Goal: Information Seeking & Learning: Learn about a topic

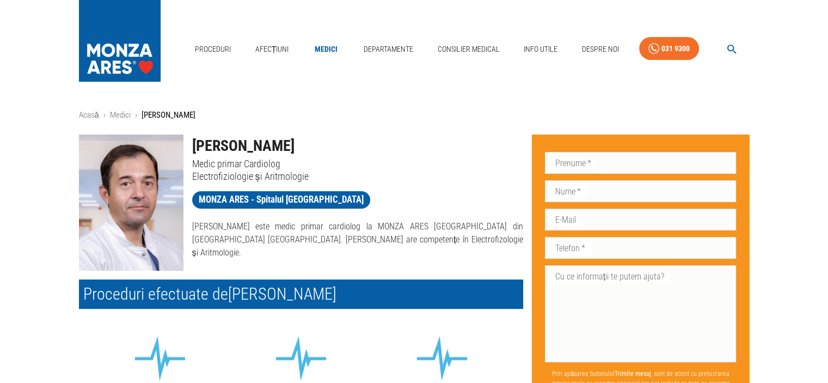
click at [324, 46] on link "Medici" at bounding box center [326, 49] width 35 height 22
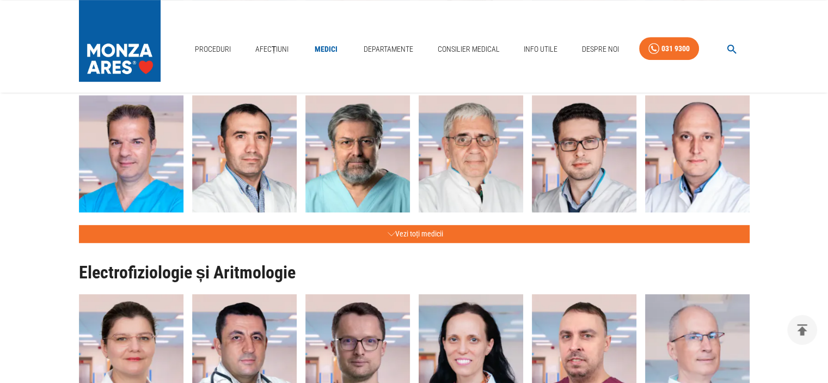
scroll to position [635, 0]
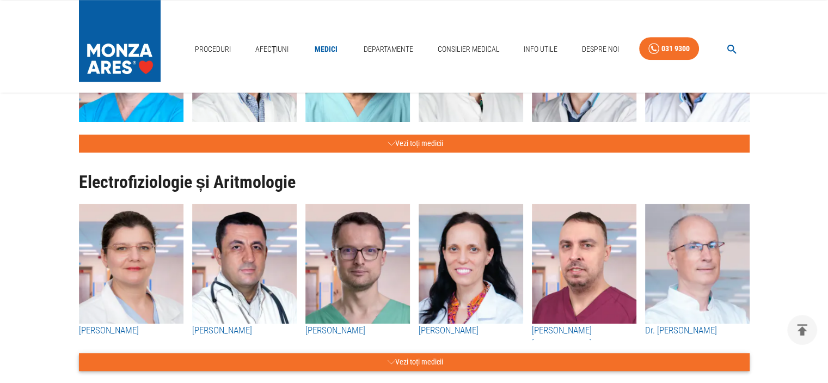
click at [383, 358] on button "Vezi toți medicii" at bounding box center [414, 362] width 671 height 18
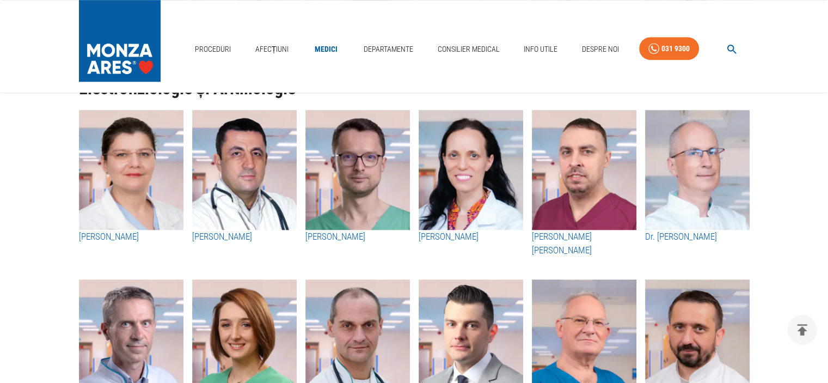
scroll to position [726, 0]
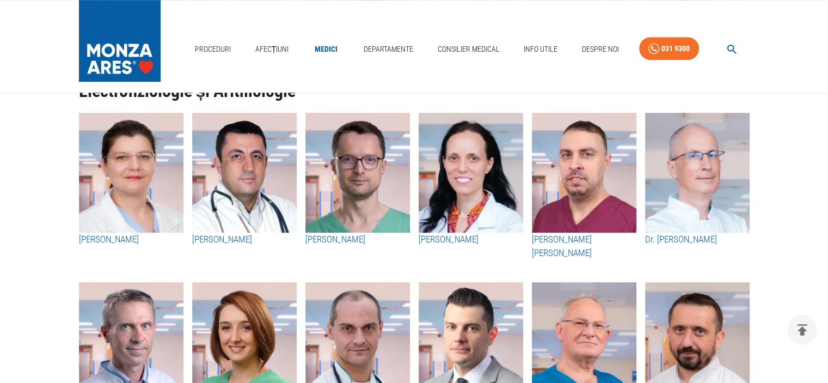
click at [475, 238] on h3 "[PERSON_NAME]" at bounding box center [471, 239] width 105 height 14
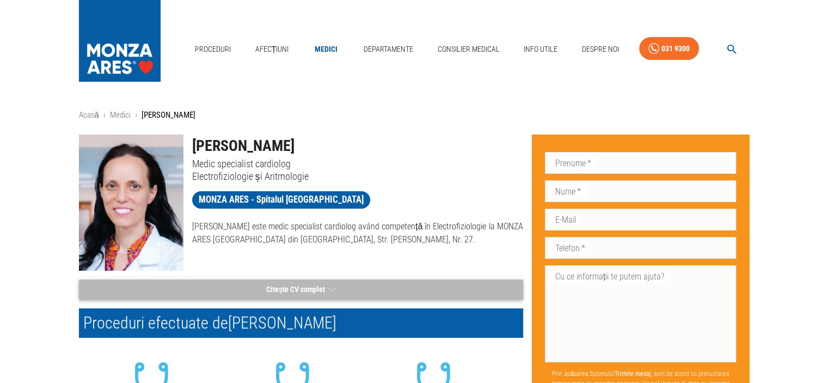
click at [333, 285] on icon "button" at bounding box center [332, 290] width 8 height 14
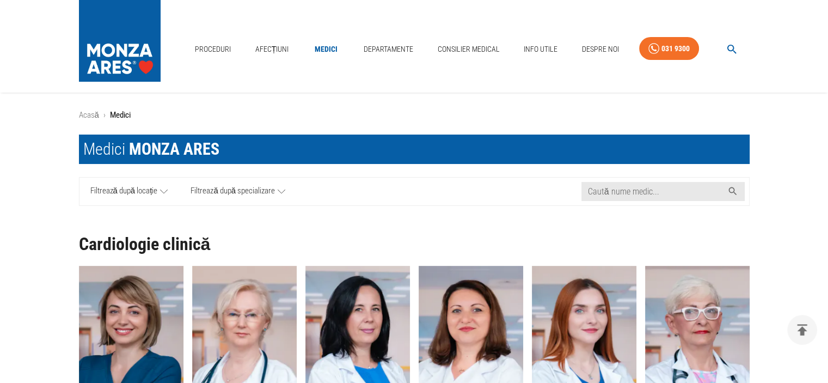
scroll to position [726, 0]
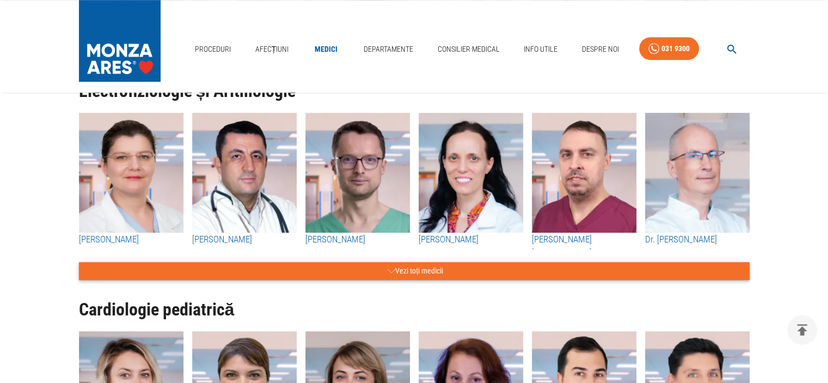
click at [439, 263] on button "Vezi toți medicii" at bounding box center [414, 271] width 671 height 18
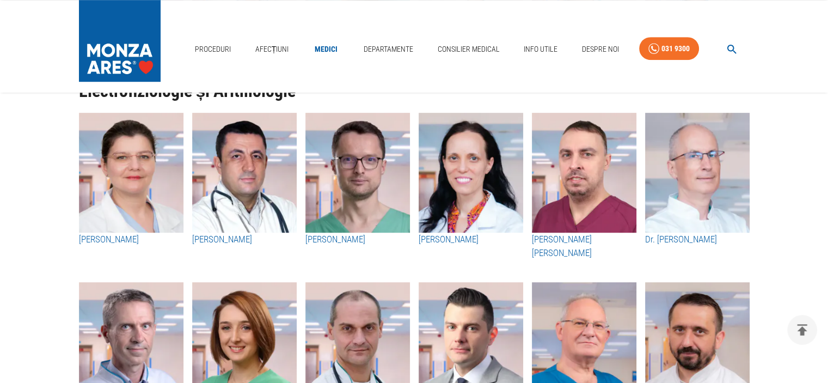
click at [143, 190] on img "button" at bounding box center [131, 173] width 105 height 120
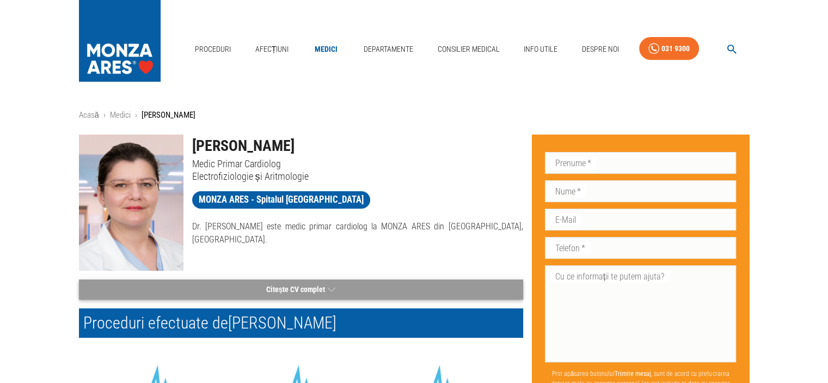
click at [332, 291] on icon "button" at bounding box center [332, 290] width 8 height 14
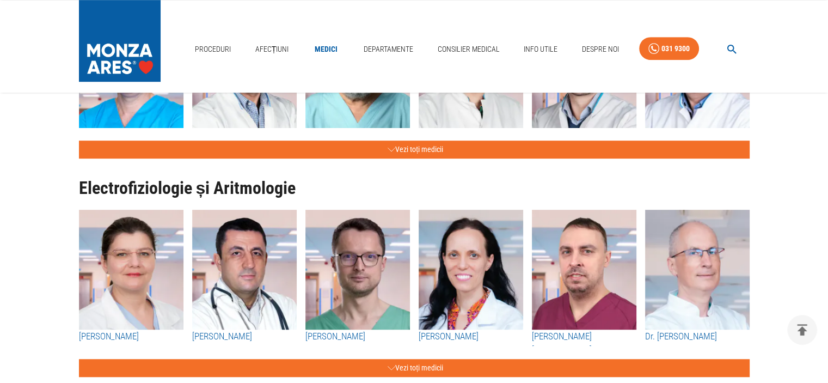
scroll to position [635, 0]
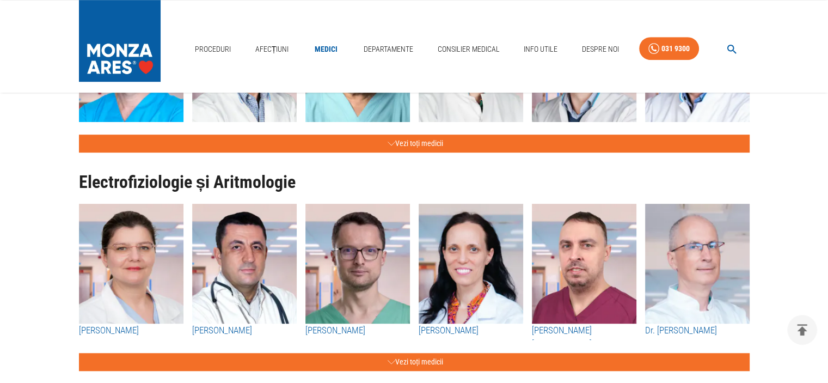
click at [465, 329] on h3 "[PERSON_NAME]" at bounding box center [471, 330] width 105 height 14
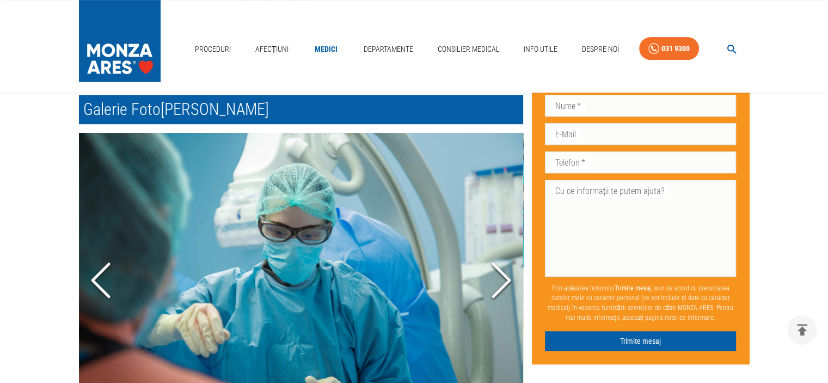
scroll to position [453, 0]
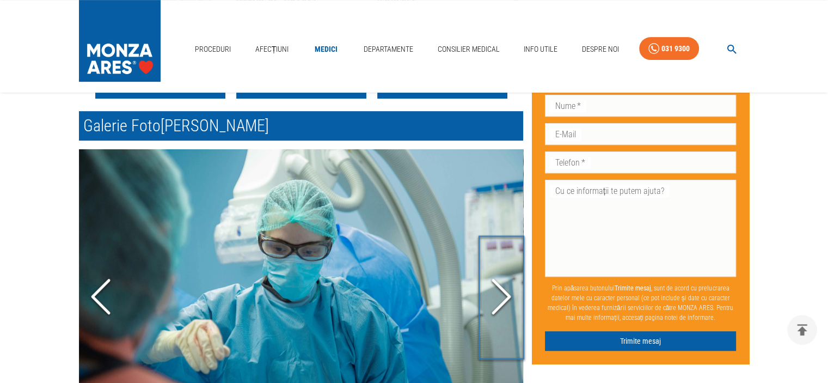
click at [499, 298] on icon "Next Slide" at bounding box center [501, 296] width 33 height 65
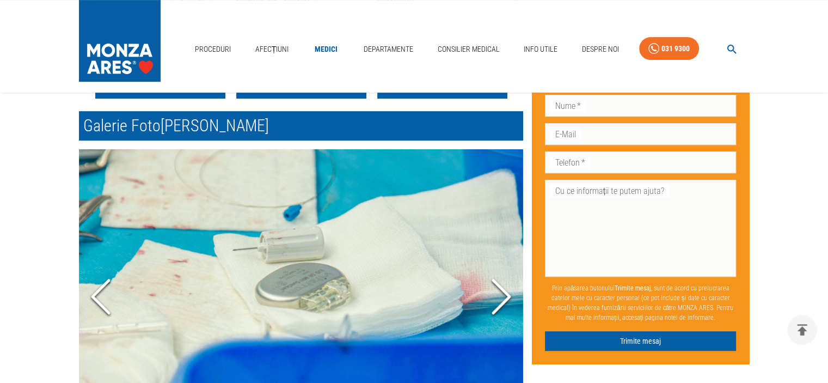
click at [499, 298] on icon "Next Slide" at bounding box center [501, 295] width 33 height 65
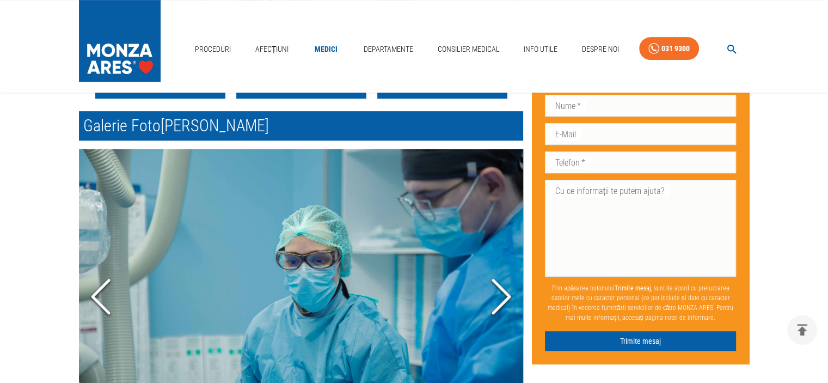
click at [500, 299] on icon "Next Slide" at bounding box center [501, 296] width 33 height 65
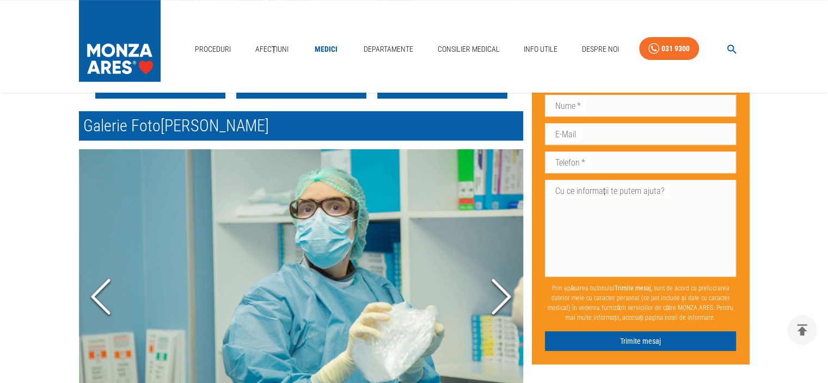
click at [500, 299] on icon "Next Slide" at bounding box center [501, 295] width 33 height 65
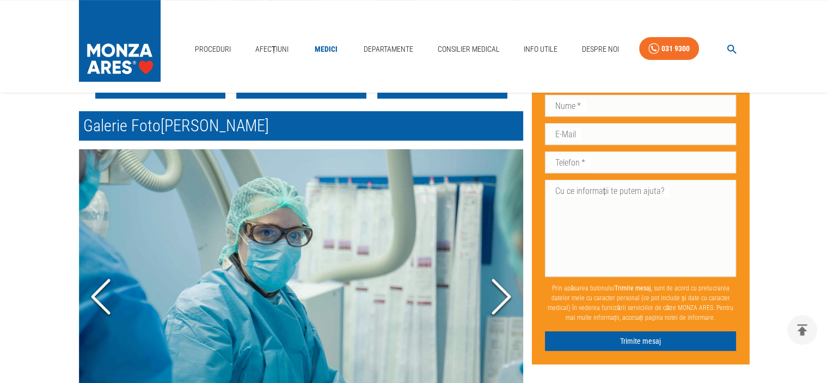
click at [500, 299] on icon "Next Slide" at bounding box center [501, 296] width 33 height 65
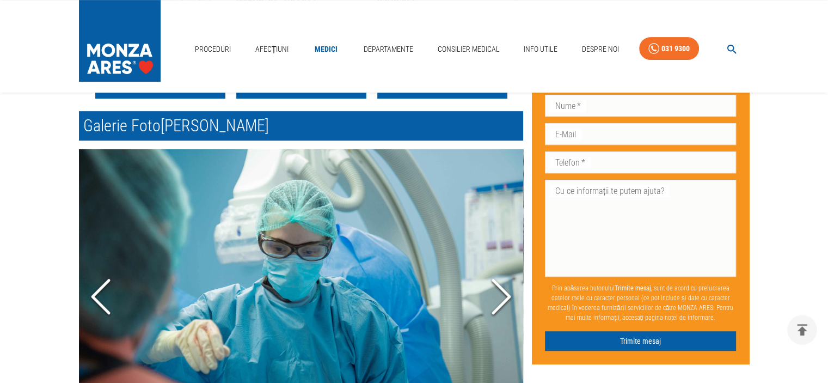
click at [500, 299] on icon "Next Slide" at bounding box center [501, 296] width 33 height 65
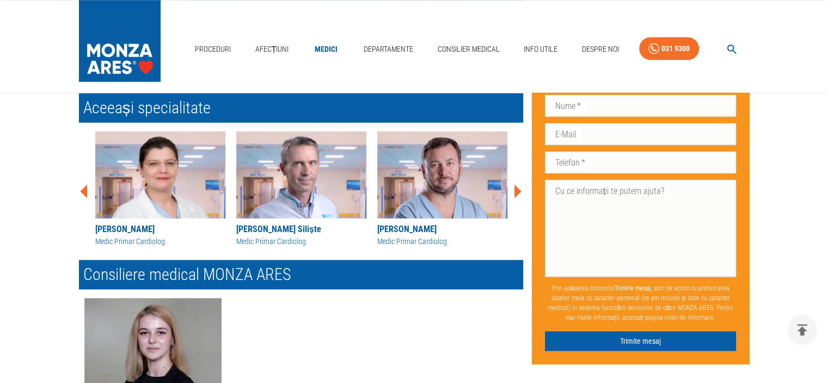
scroll to position [726, 0]
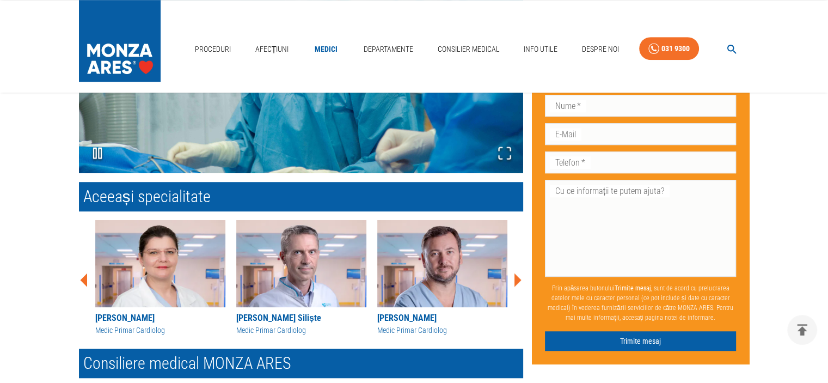
click at [516, 277] on icon at bounding box center [517, 280] width 7 height 14
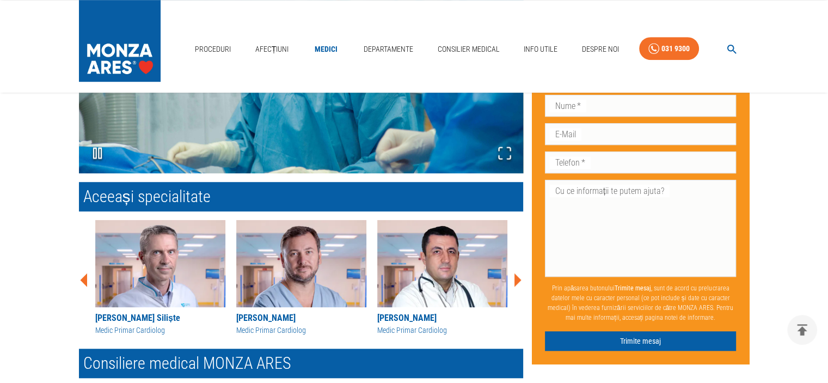
click at [516, 277] on icon at bounding box center [517, 280] width 7 height 14
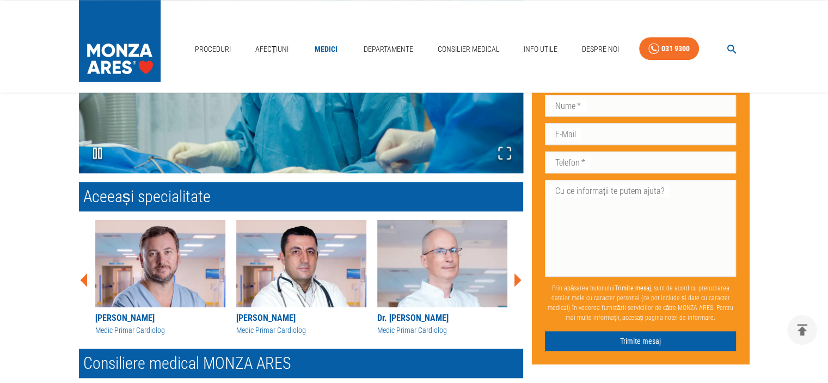
click at [516, 277] on icon at bounding box center [517, 280] width 7 height 14
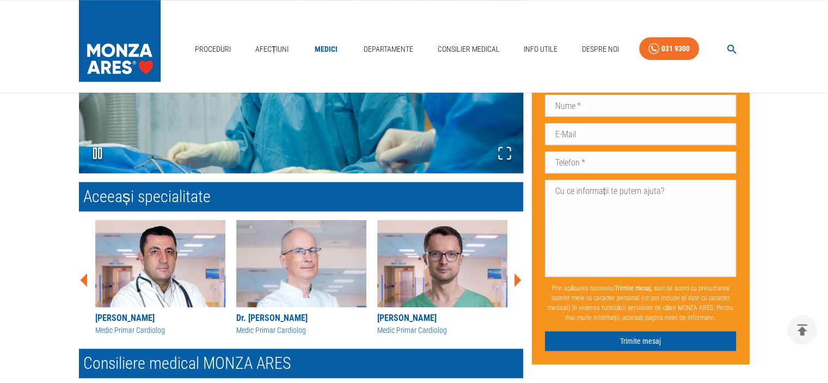
click at [516, 277] on icon at bounding box center [517, 280] width 7 height 14
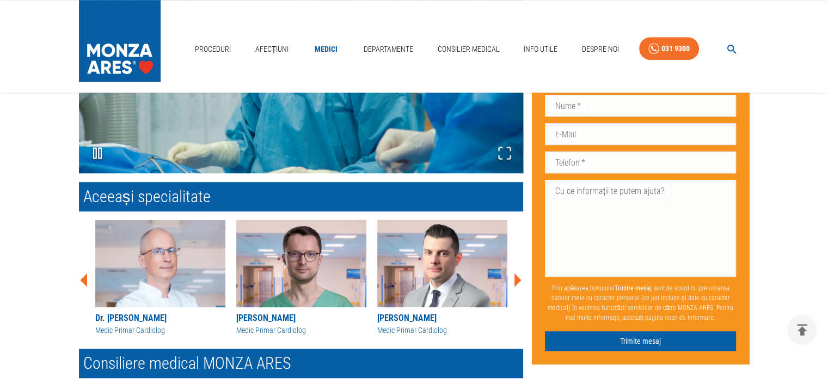
click at [516, 277] on icon at bounding box center [517, 280] width 7 height 14
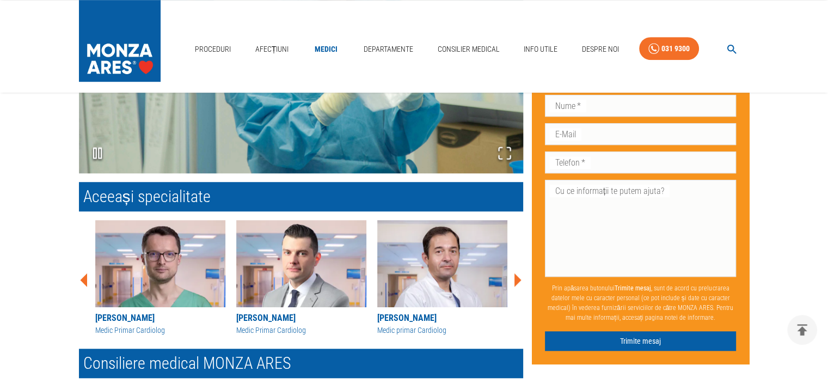
click at [310, 274] on img at bounding box center [301, 263] width 130 height 87
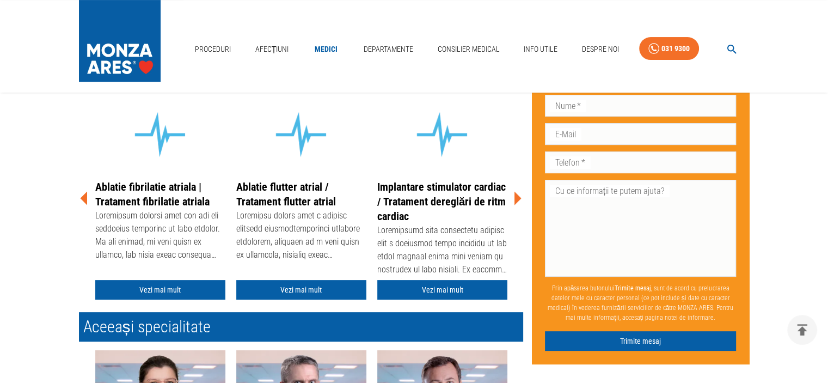
scroll to position [272, 0]
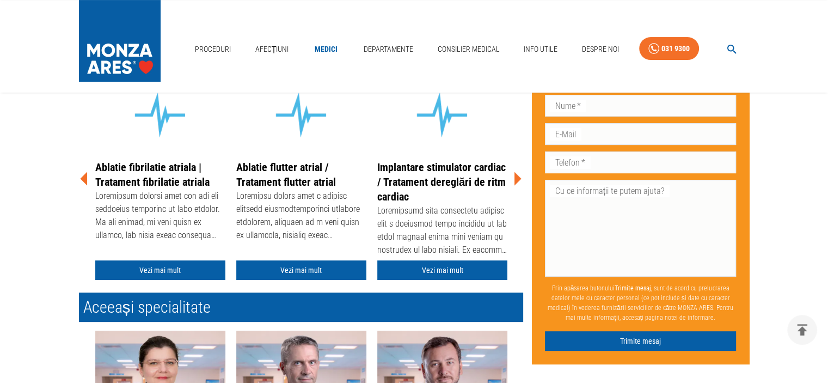
click at [518, 181] on icon at bounding box center [517, 179] width 7 height 14
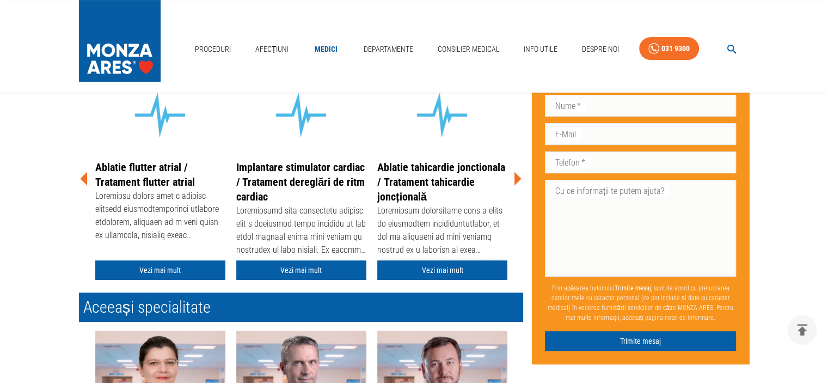
click at [465, 266] on link "Vezi mai mult" at bounding box center [442, 270] width 130 height 20
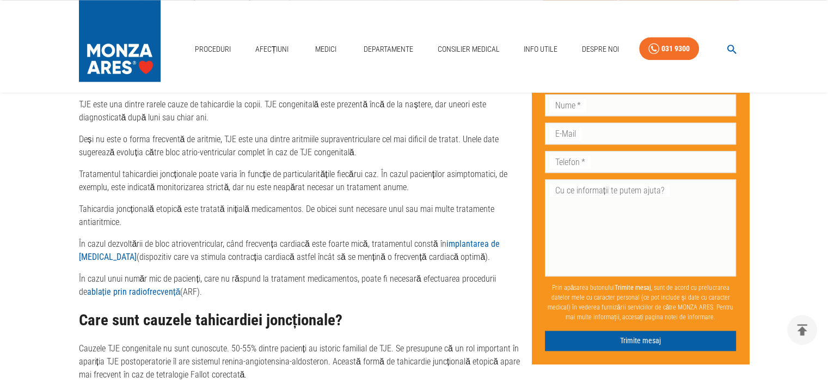
scroll to position [1270, 0]
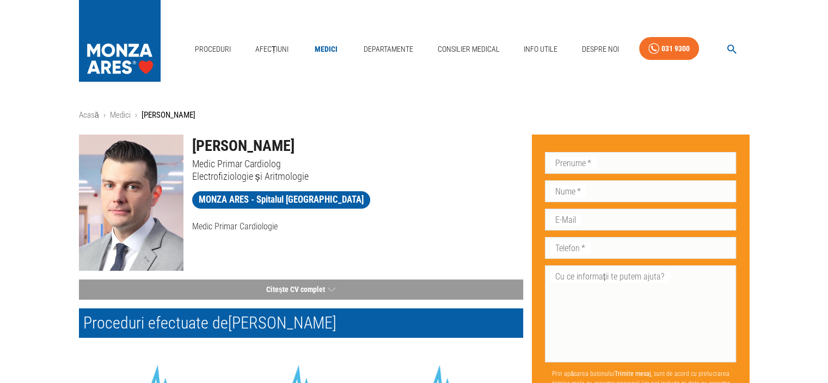
scroll to position [181, 0]
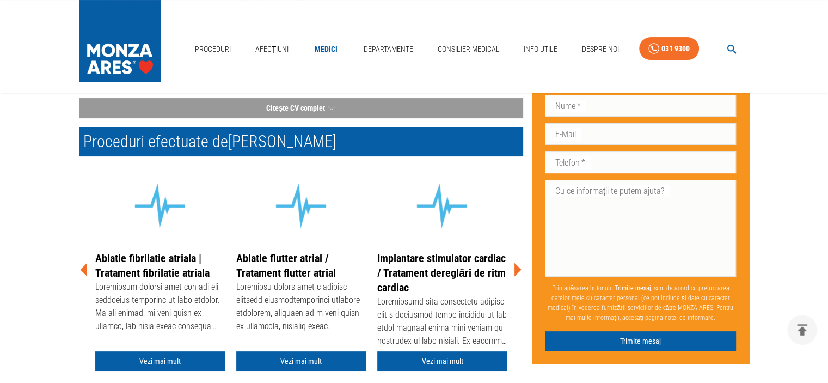
click at [514, 272] on icon at bounding box center [517, 269] width 33 height 33
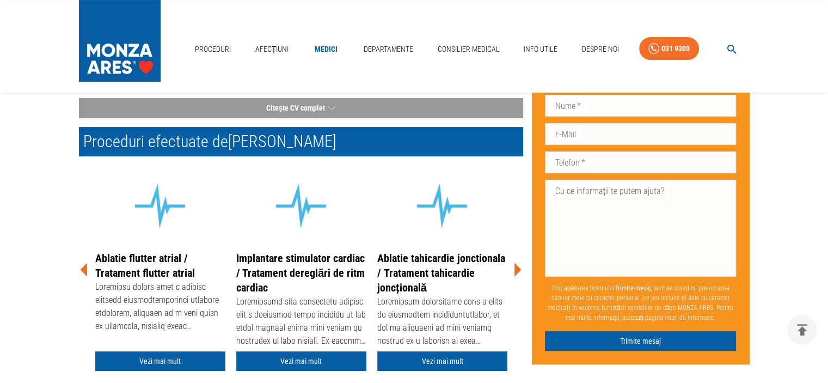
click at [514, 272] on icon at bounding box center [517, 269] width 33 height 33
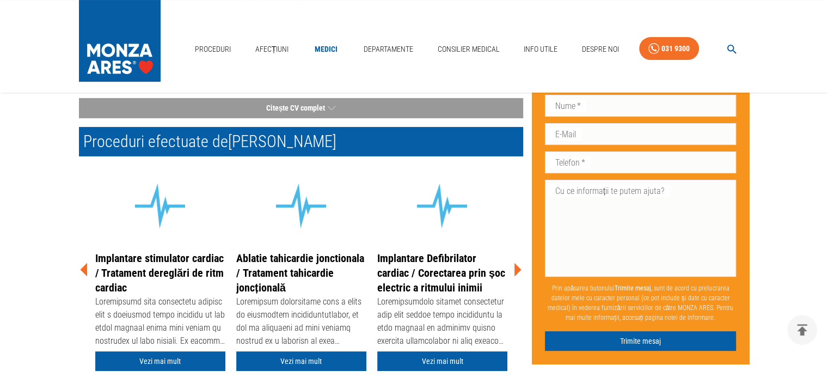
click at [514, 272] on icon at bounding box center [517, 269] width 33 height 33
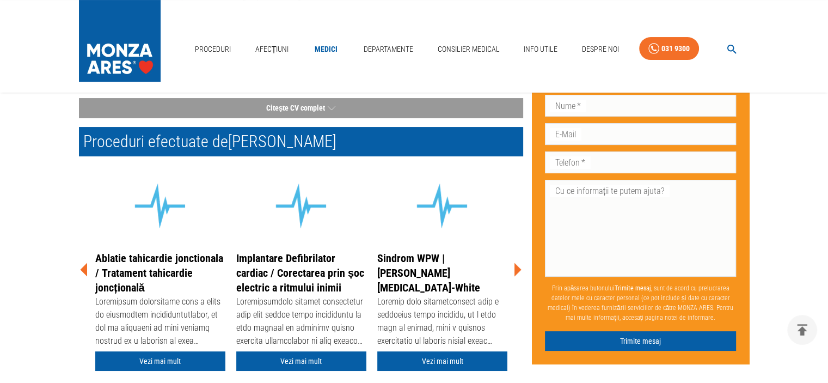
click at [514, 272] on icon at bounding box center [517, 269] width 33 height 33
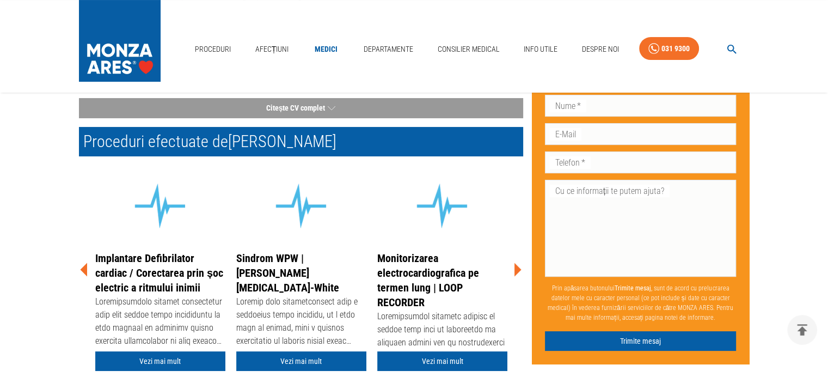
click at [514, 272] on icon at bounding box center [517, 269] width 33 height 33
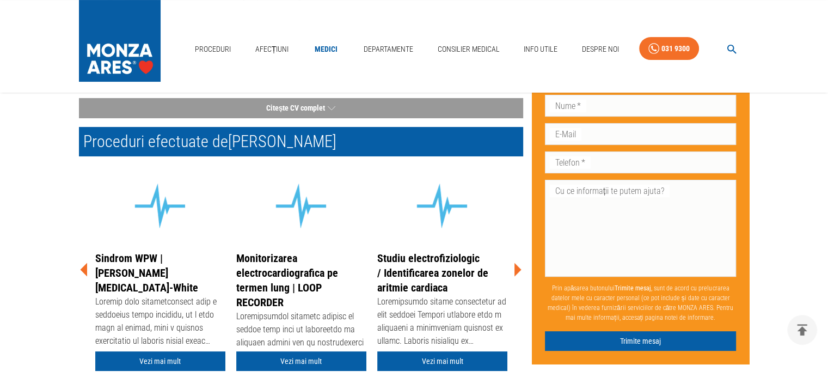
click at [517, 267] on icon at bounding box center [517, 270] width 7 height 14
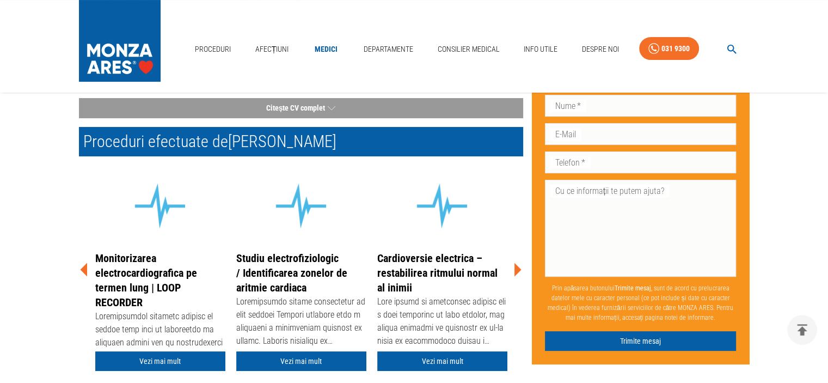
drag, startPoint x: 429, startPoint y: 261, endPoint x: 426, endPoint y: 278, distance: 16.7
click at [430, 261] on link "Cardioversie electrica – restabilirea ritmului normal al inimii" at bounding box center [437, 273] width 120 height 42
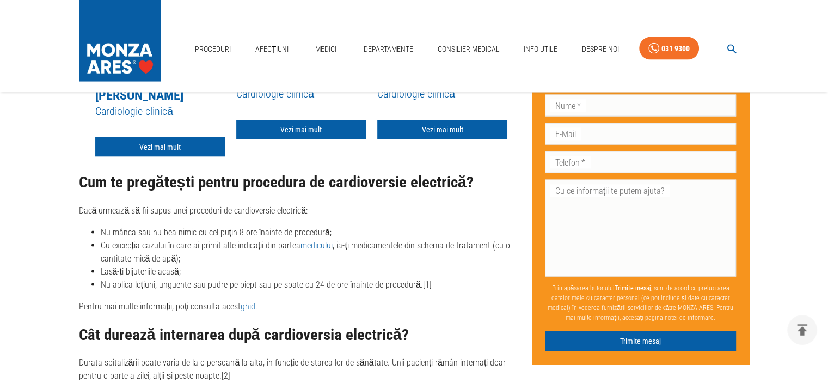
scroll to position [2268, 0]
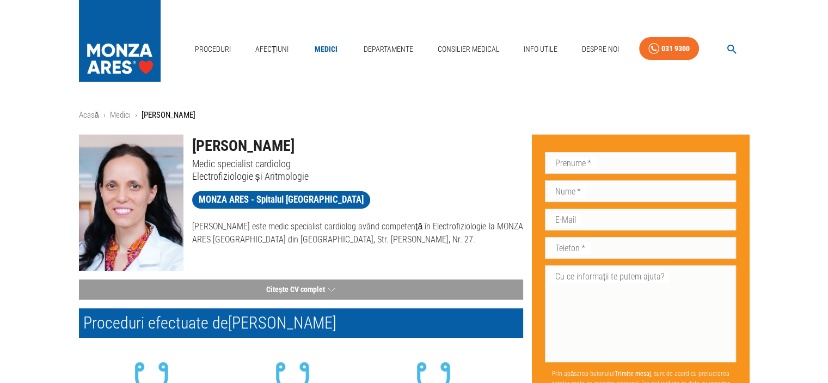
scroll to position [181, 0]
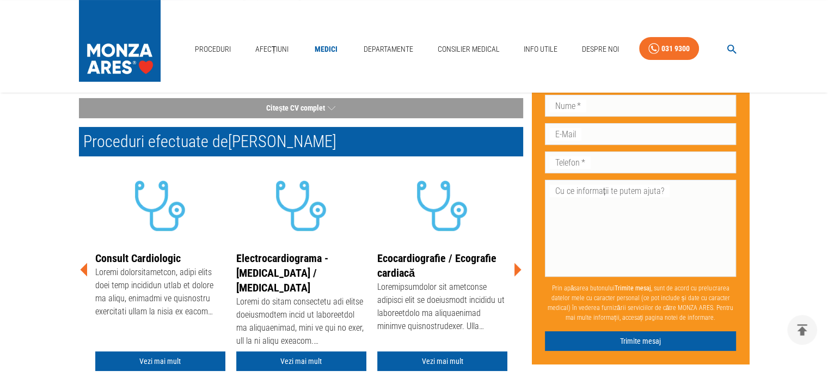
click at [517, 266] on icon at bounding box center [517, 270] width 7 height 14
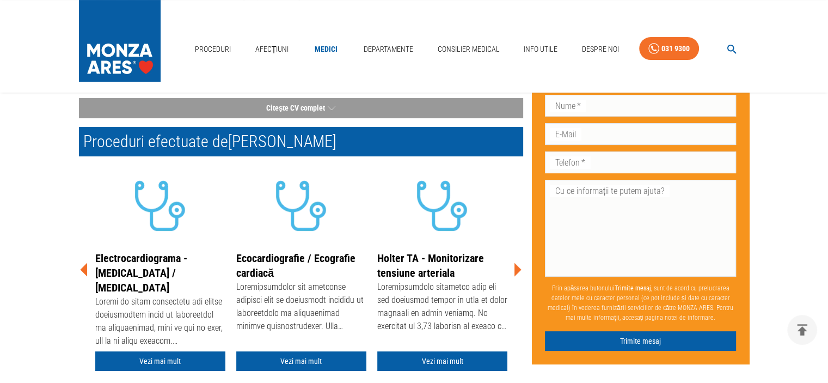
click at [517, 266] on icon at bounding box center [517, 270] width 7 height 14
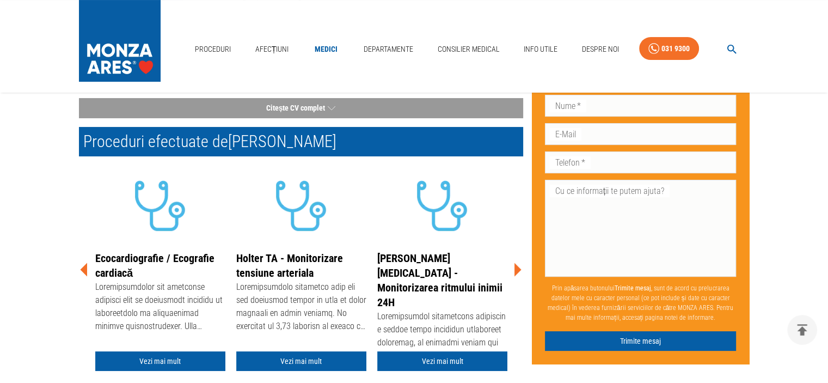
click at [517, 266] on icon at bounding box center [517, 270] width 7 height 14
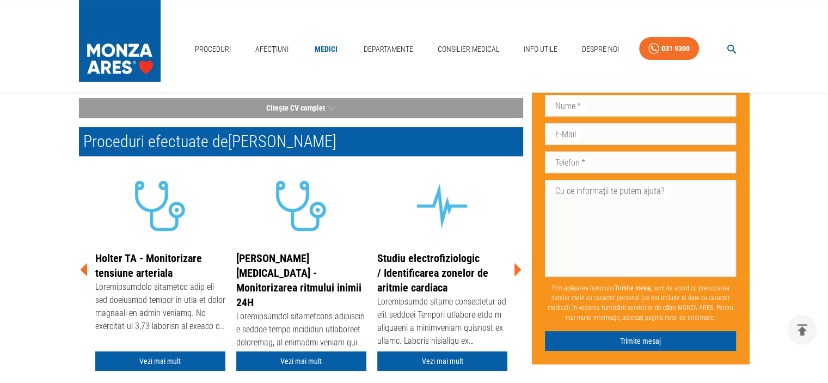
click at [517, 266] on icon at bounding box center [517, 270] width 7 height 14
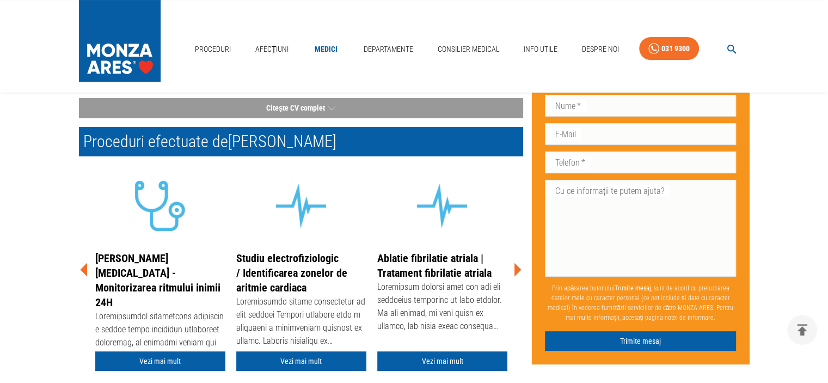
click at [516, 267] on icon at bounding box center [517, 270] width 7 height 14
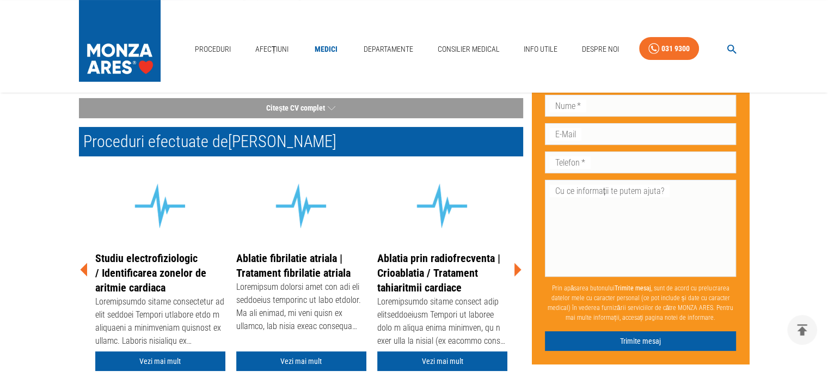
click at [516, 267] on icon at bounding box center [517, 270] width 7 height 14
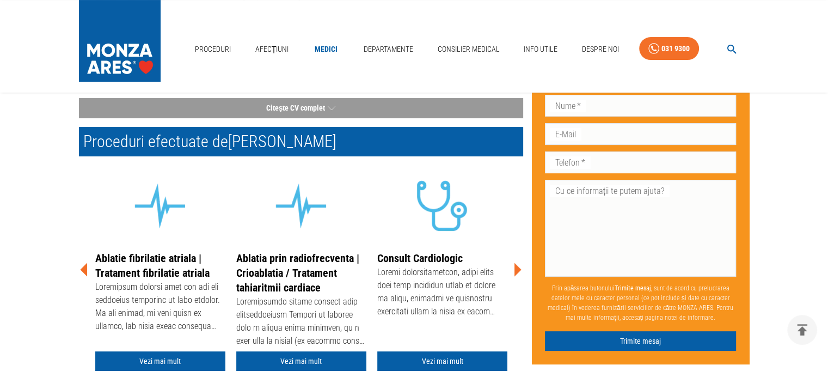
click at [516, 267] on icon at bounding box center [517, 270] width 7 height 14
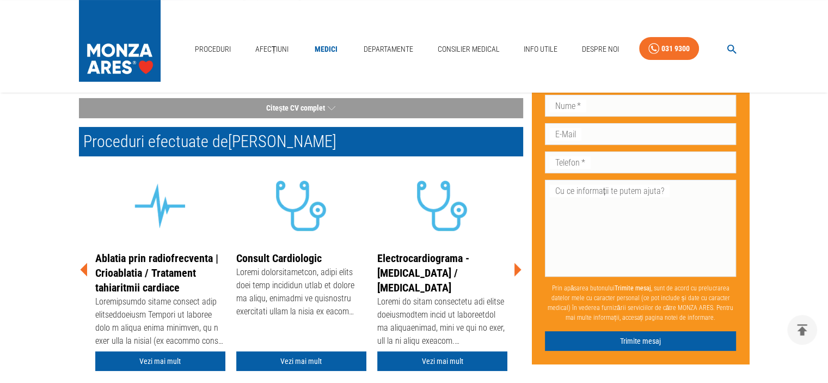
click at [516, 267] on icon at bounding box center [517, 270] width 7 height 14
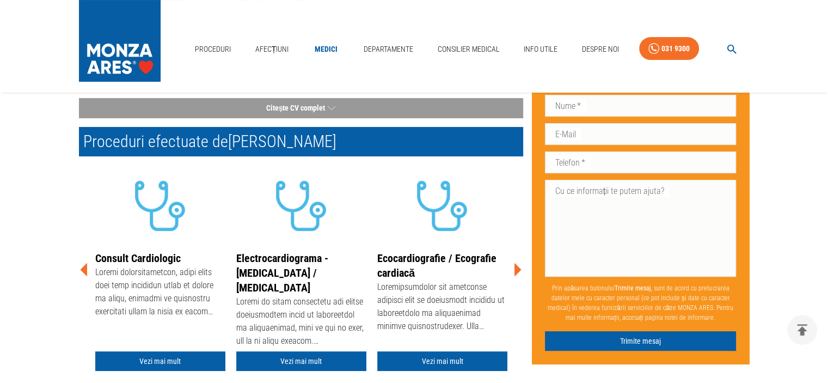
click at [516, 267] on icon at bounding box center [517, 270] width 7 height 14
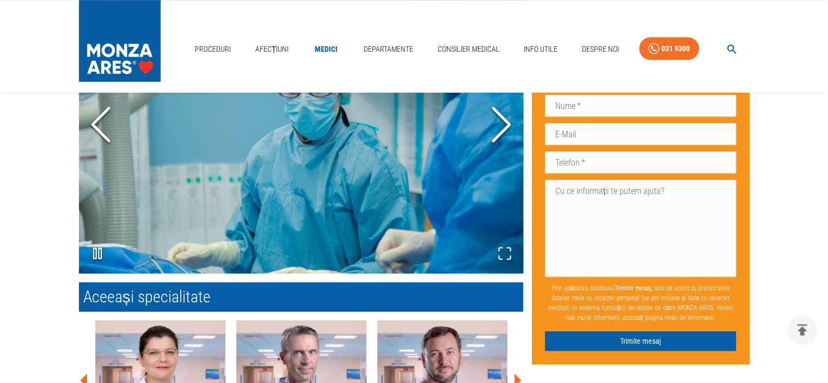
scroll to position [726, 0]
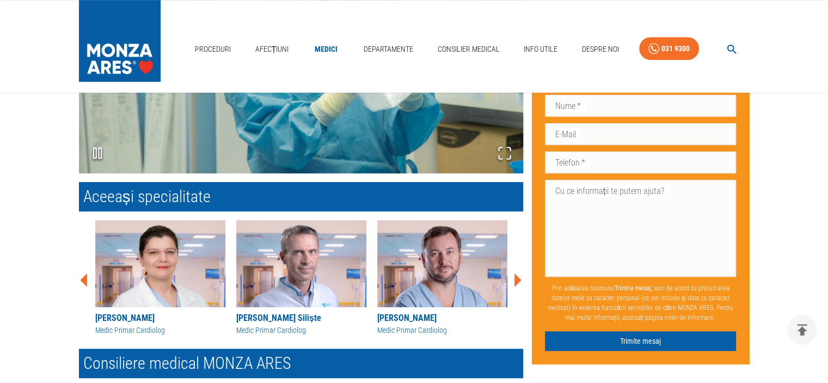
click at [517, 277] on icon at bounding box center [517, 280] width 7 height 14
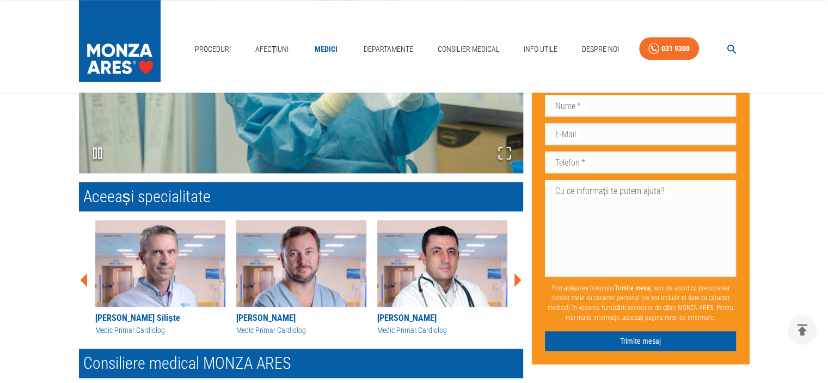
click at [517, 277] on icon at bounding box center [517, 280] width 7 height 14
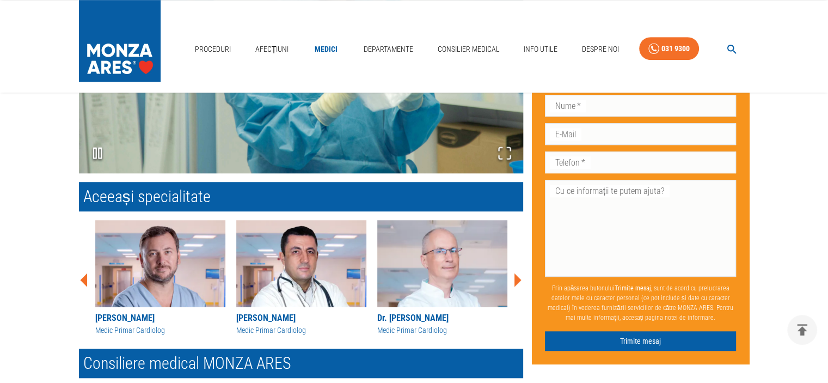
click at [517, 277] on icon at bounding box center [517, 280] width 7 height 14
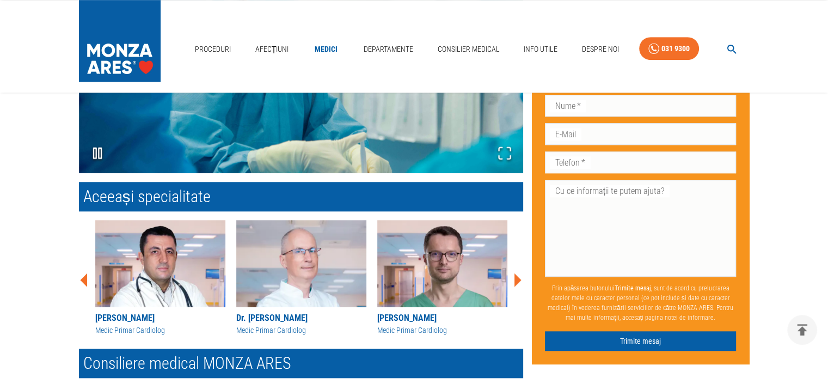
scroll to position [726, 0]
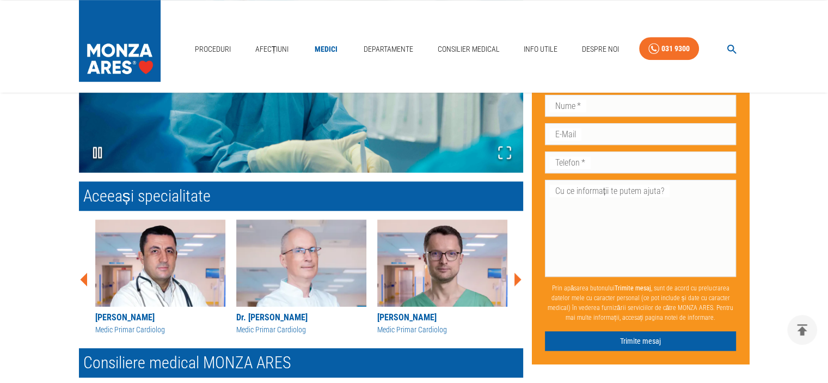
click at [517, 277] on icon at bounding box center [517, 280] width 7 height 14
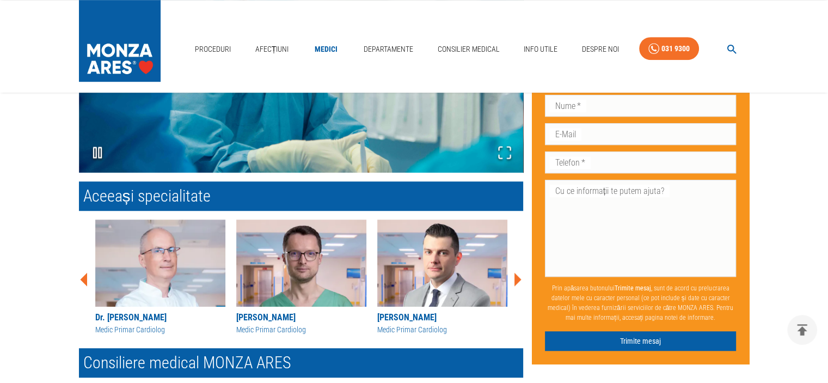
click at [517, 277] on icon at bounding box center [517, 280] width 7 height 14
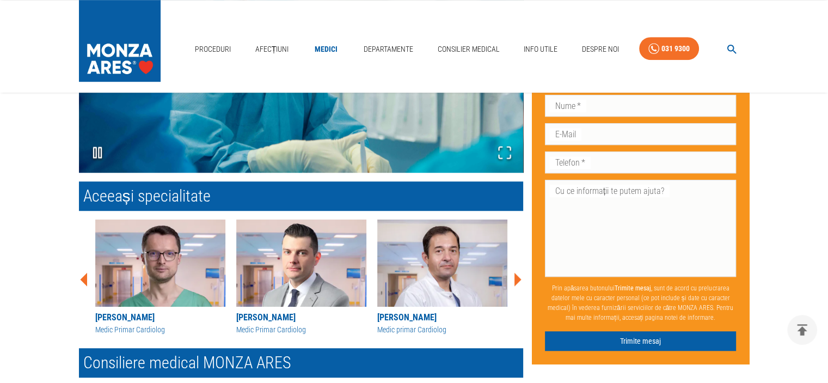
click at [404, 316] on div "[PERSON_NAME]" at bounding box center [442, 317] width 130 height 13
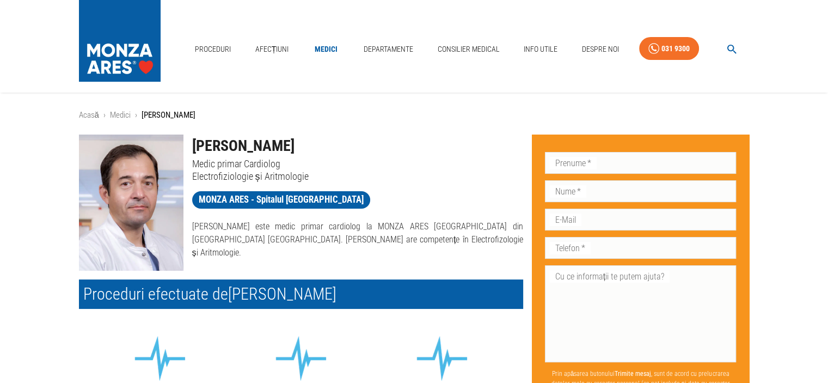
scroll to position [181, 0]
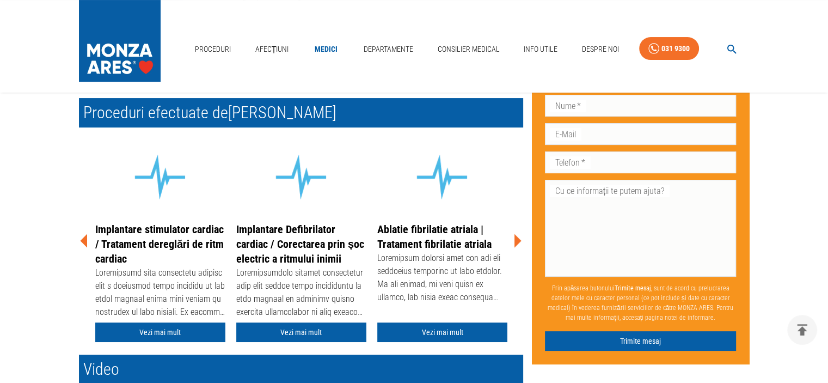
click at [512, 241] on icon at bounding box center [517, 240] width 33 height 33
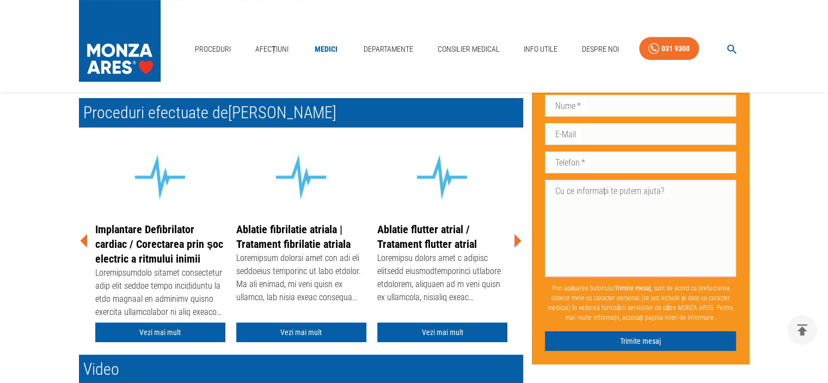
click at [516, 241] on icon at bounding box center [517, 241] width 7 height 14
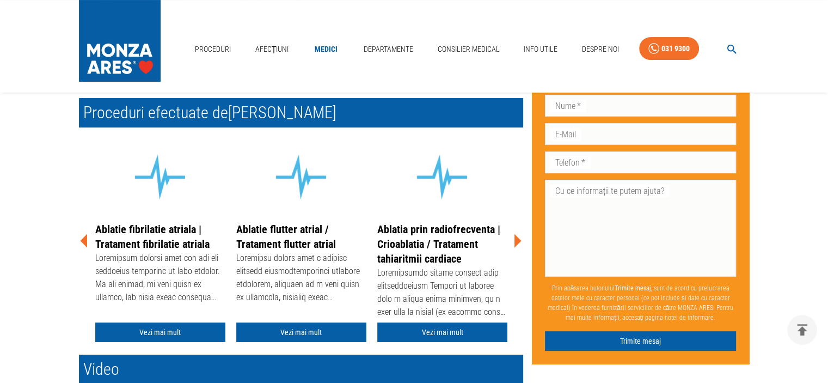
click at [516, 241] on icon at bounding box center [517, 241] width 7 height 14
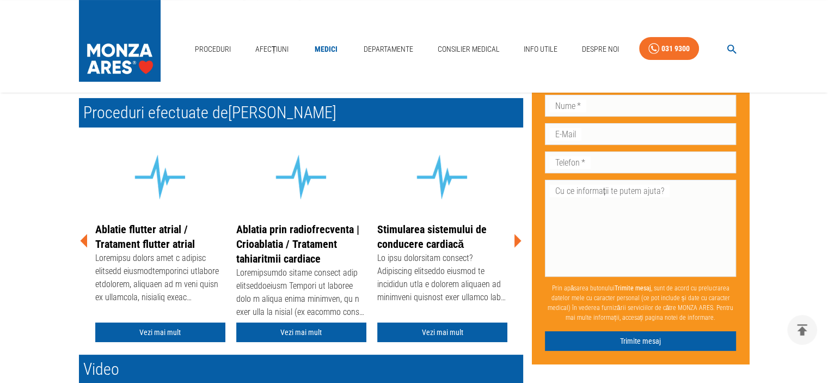
click at [516, 241] on icon at bounding box center [517, 241] width 7 height 14
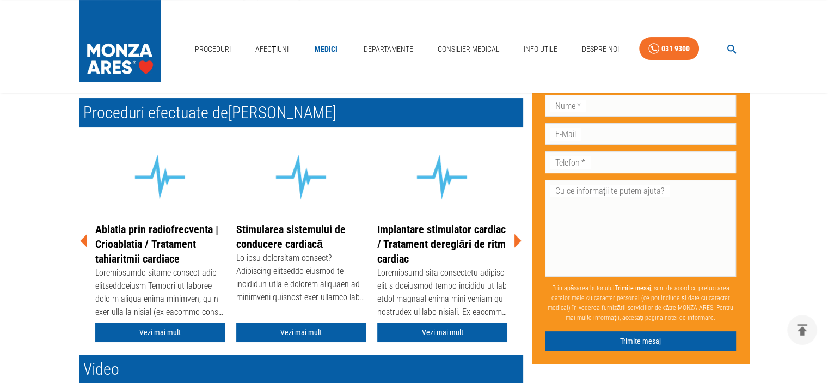
click at [516, 241] on icon at bounding box center [517, 241] width 7 height 14
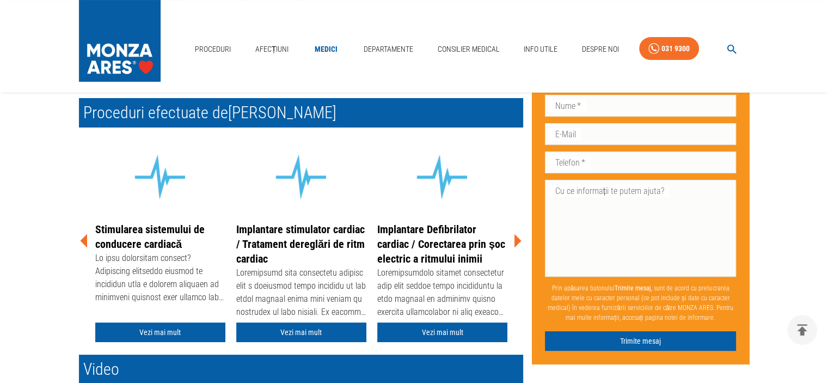
click at [516, 241] on icon at bounding box center [517, 241] width 7 height 14
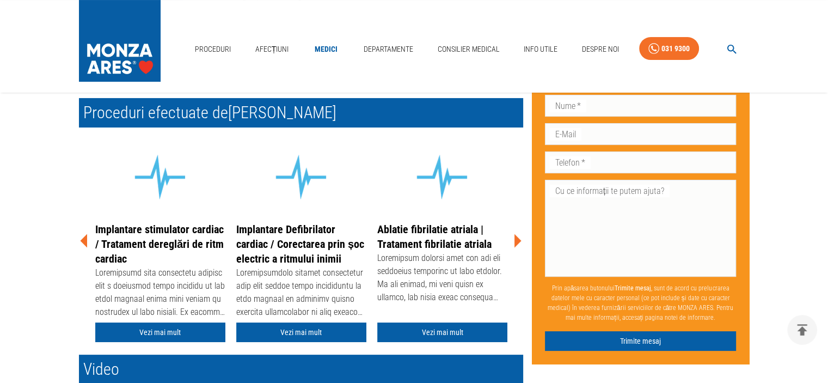
click at [516, 241] on icon at bounding box center [517, 241] width 7 height 14
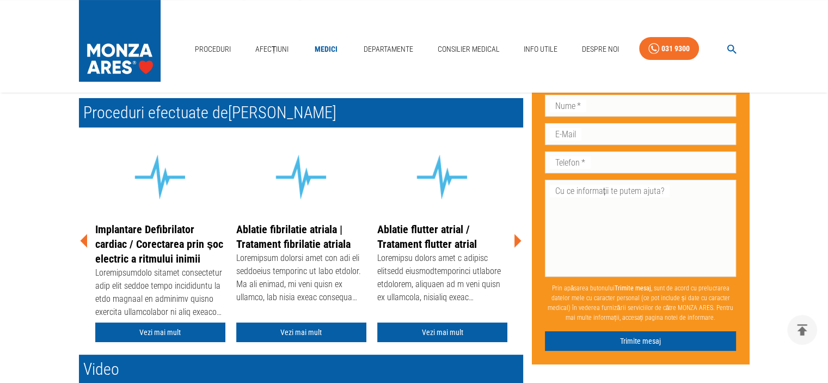
click at [516, 241] on icon at bounding box center [517, 241] width 7 height 14
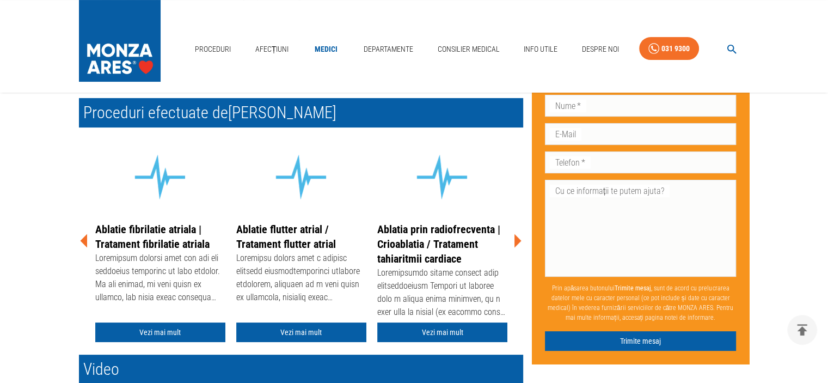
click at [516, 241] on icon at bounding box center [517, 241] width 7 height 14
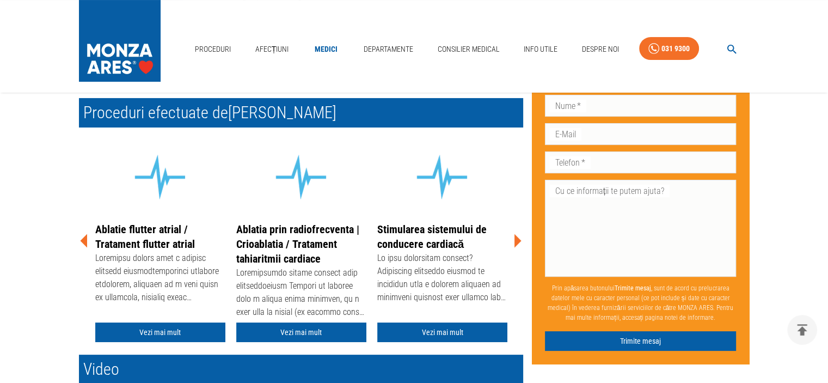
click at [268, 253] on link "Ablatia prin radiofrecventa | Crioablatia / Tratament tahiaritmii cardiace" at bounding box center [297, 244] width 123 height 42
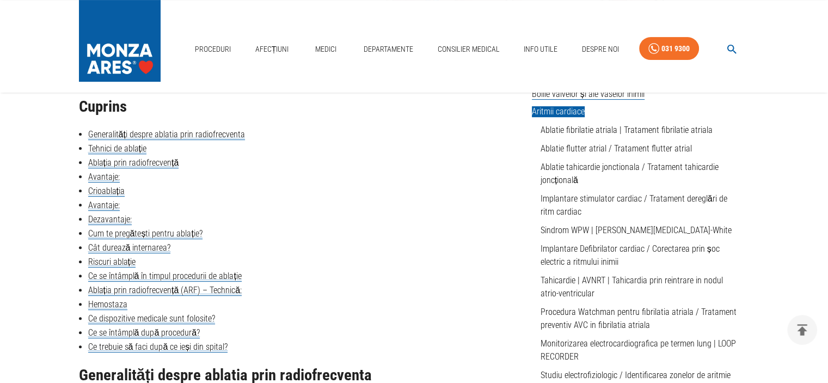
scroll to position [272, 0]
click at [640, 278] on link "Tahicardie | AVNRT | Tahicardia prin reintrare in nodul atrio-ventricular" at bounding box center [632, 285] width 182 height 23
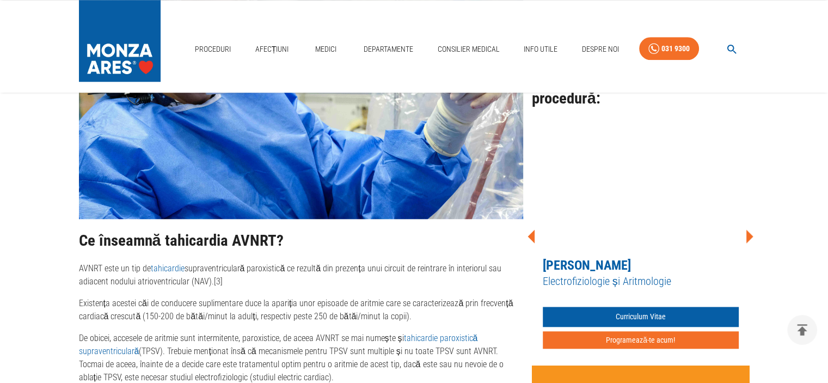
scroll to position [907, 0]
